Goal: Task Accomplishment & Management: Manage account settings

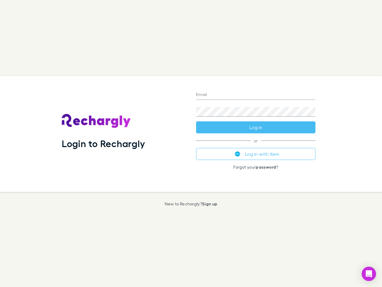
click at [191, 143] on div "Login to Rechargly" at bounding box center [124, 134] width 134 height 116
click at [256, 95] on input "Email" at bounding box center [255, 95] width 119 height 10
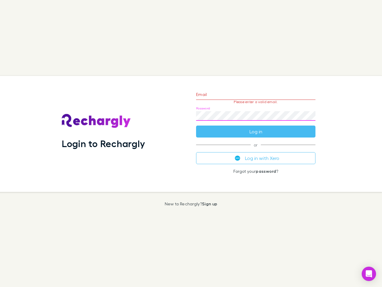
click at [256, 127] on form "Email Please enter a valid email. Password Log in" at bounding box center [255, 111] width 119 height 52
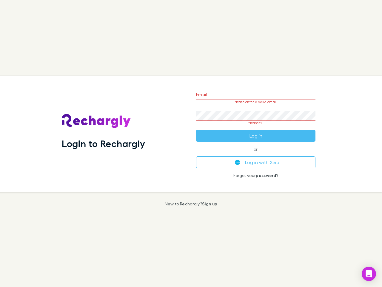
click at [256, 154] on div "Email Please enter a valid email. Password Please fill Log in or Log in with Xe…" at bounding box center [255, 134] width 129 height 116
click at [369, 274] on icon "Open Intercom Messenger" at bounding box center [369, 273] width 6 height 7
